Goal: Information Seeking & Learning: Find specific fact

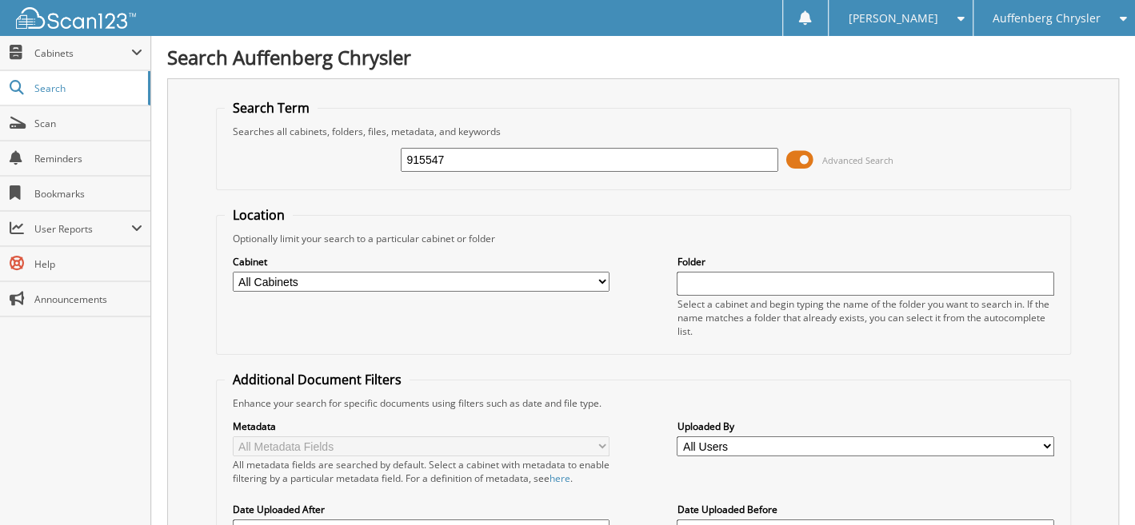
type input "915547"
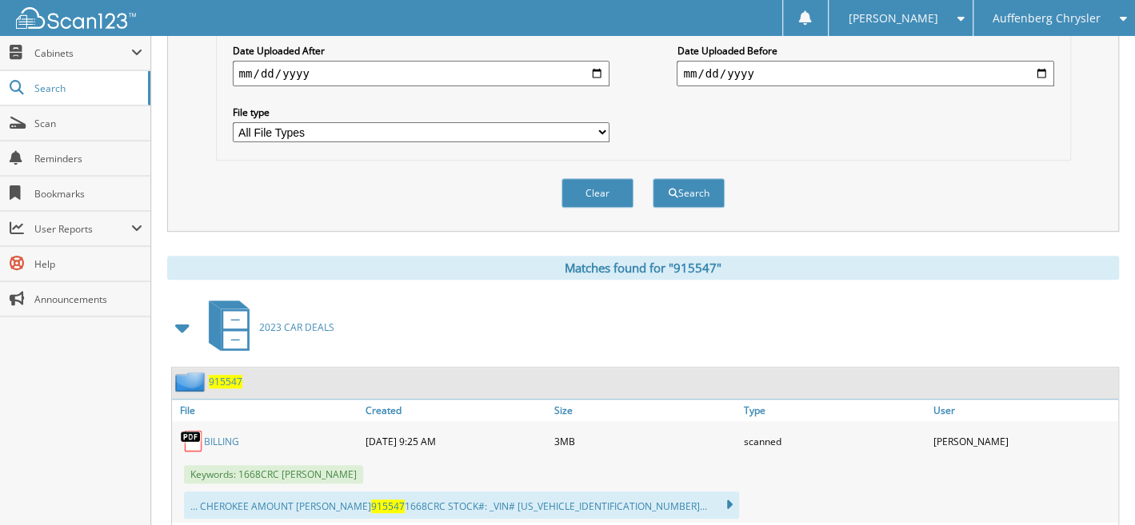
click at [229, 375] on span "915547" at bounding box center [226, 382] width 34 height 14
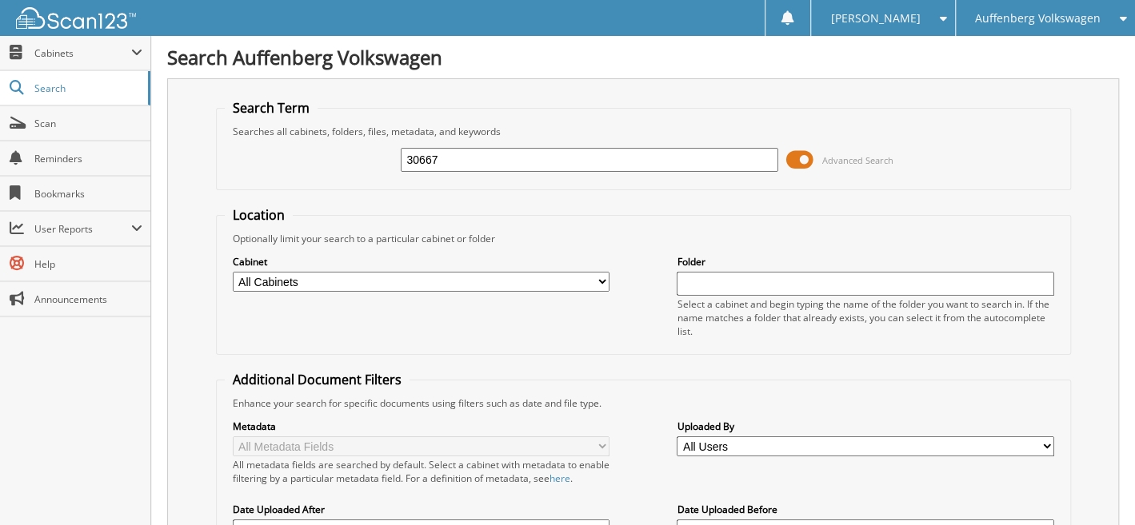
type input "30667"
click at [477, 158] on input "230667" at bounding box center [589, 160] width 377 height 24
type input "230667"
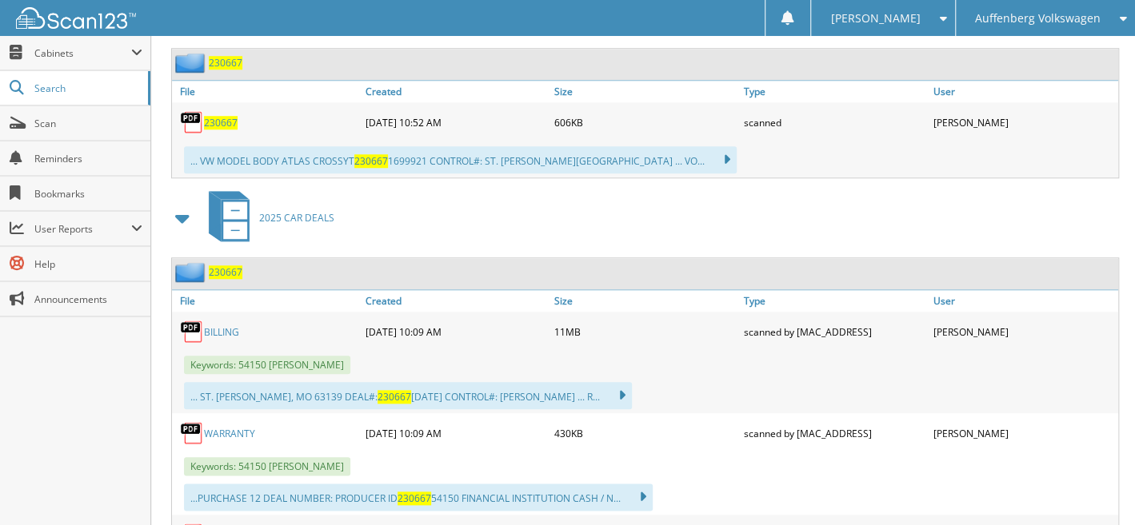
scroll to position [900, 0]
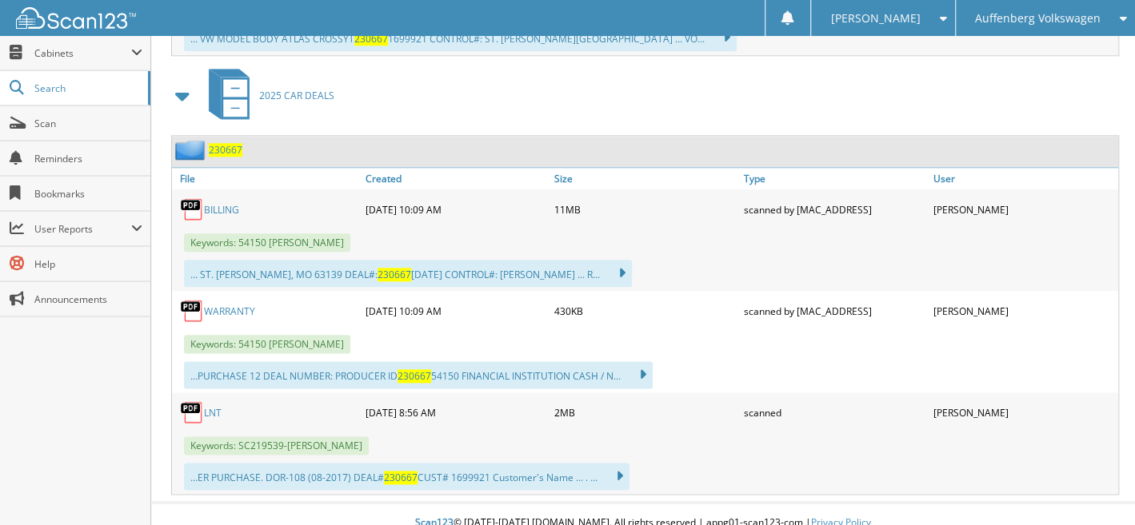
click at [223, 143] on span "230667" at bounding box center [226, 150] width 34 height 14
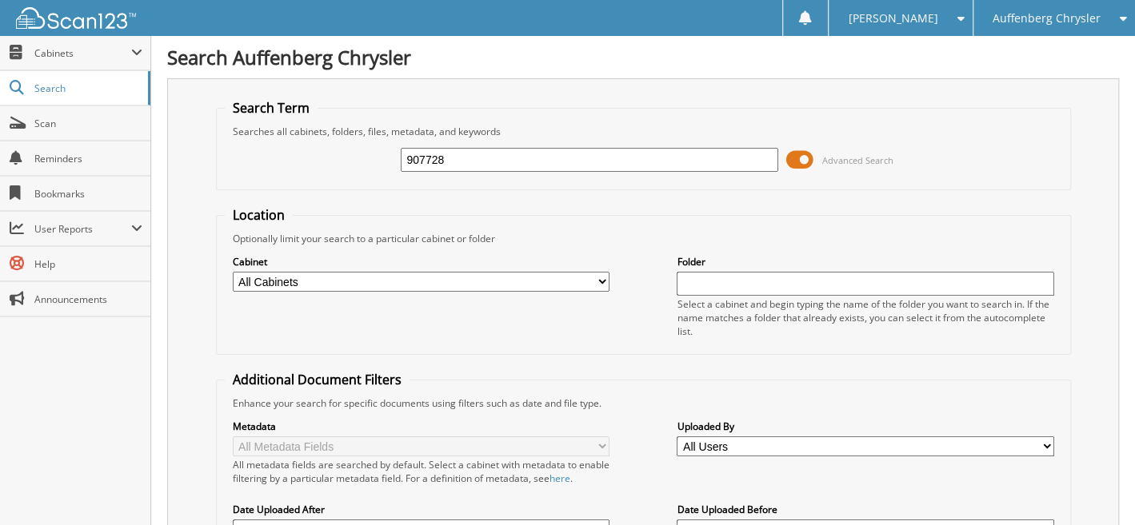
type input "907728"
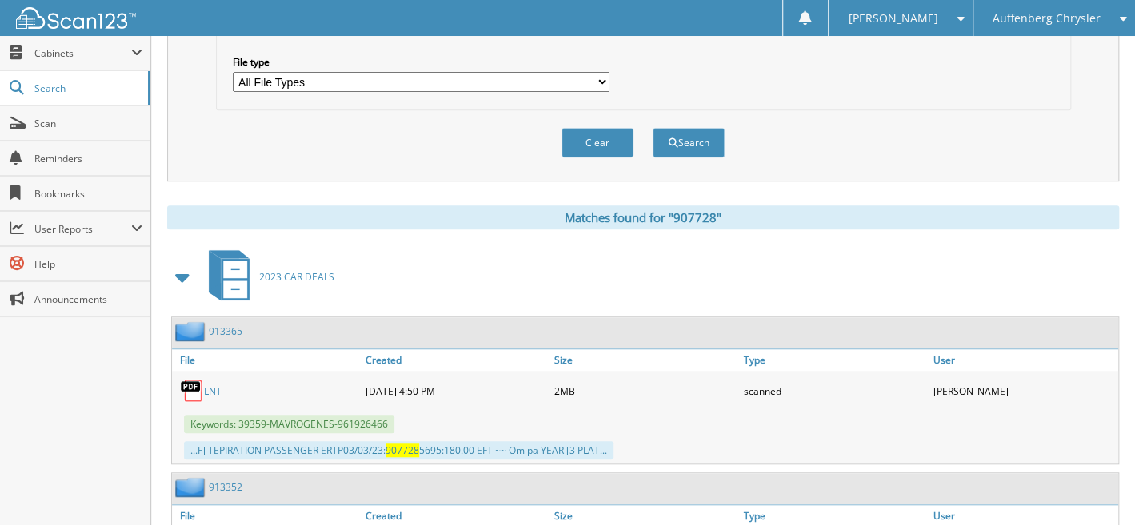
scroll to position [745, 0]
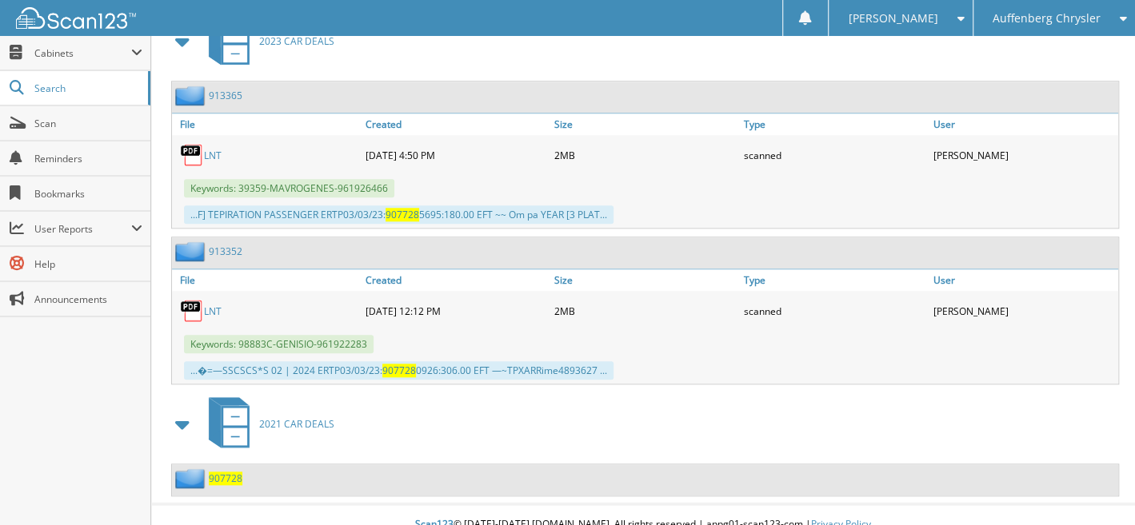
click at [230, 472] on span "907728" at bounding box center [226, 479] width 34 height 14
